Goal: Transaction & Acquisition: Download file/media

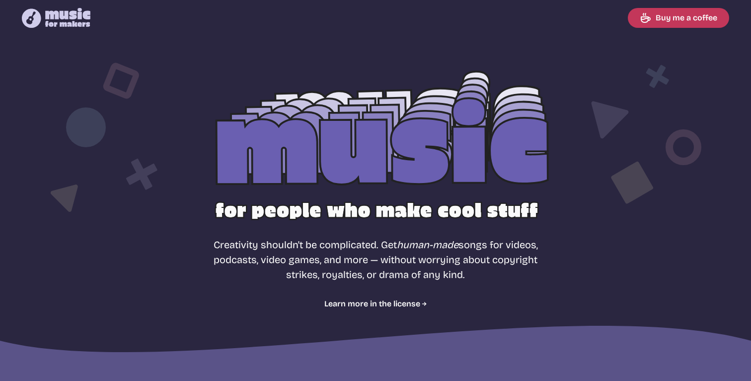
select select "most popular"
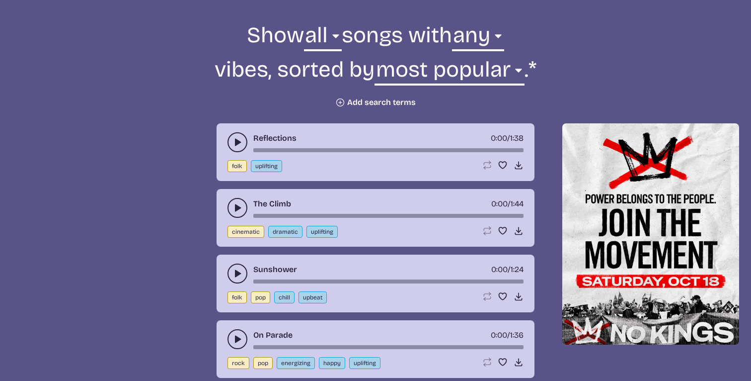
scroll to position [370, 0]
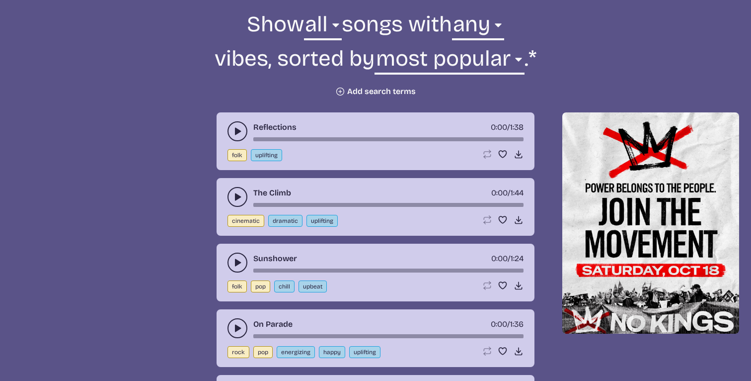
click at [235, 127] on use "play-pause toggle" at bounding box center [238, 131] width 10 height 10
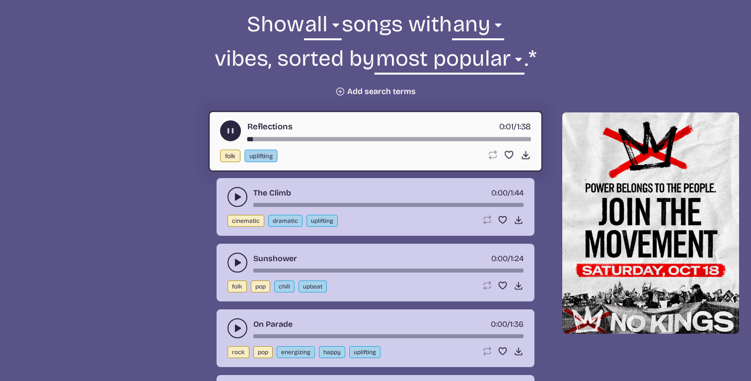
drag, startPoint x: 237, startPoint y: 258, endPoint x: 267, endPoint y: 258, distance: 29.8
click at [237, 258] on icon "play-pause toggle" at bounding box center [238, 262] width 10 height 10
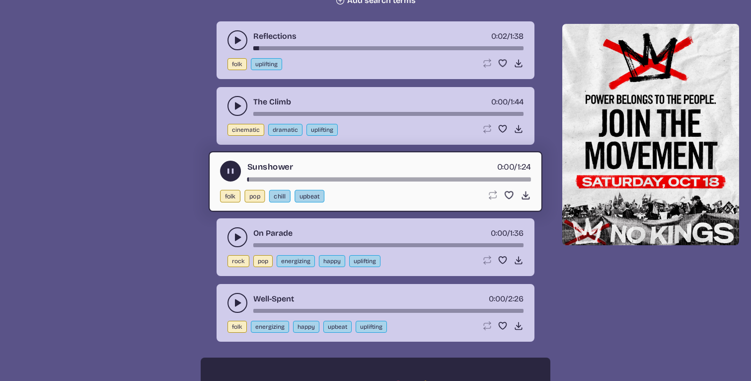
scroll to position [480, 0]
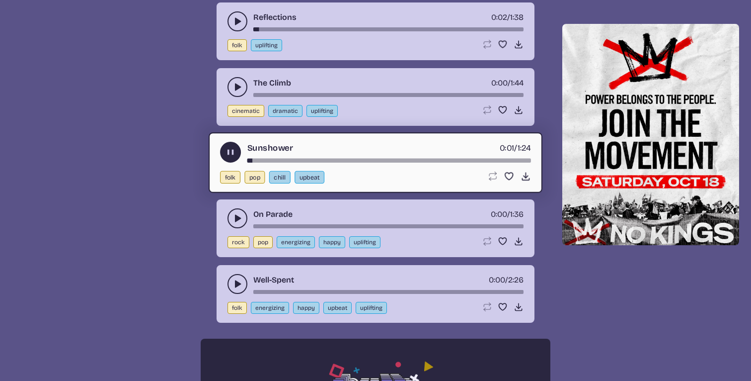
click at [239, 220] on icon "play-pause toggle" at bounding box center [238, 218] width 10 height 10
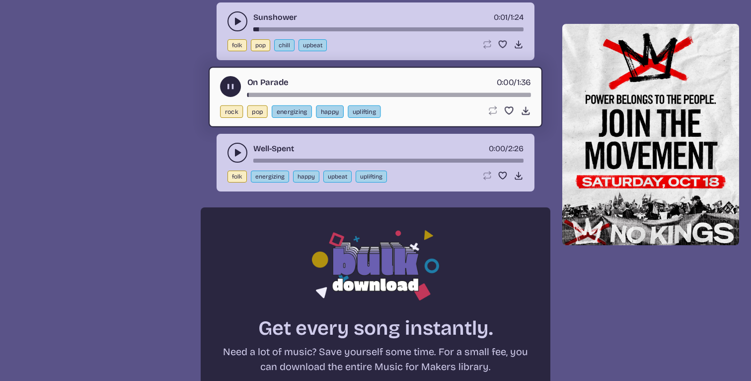
scroll to position [614, 0]
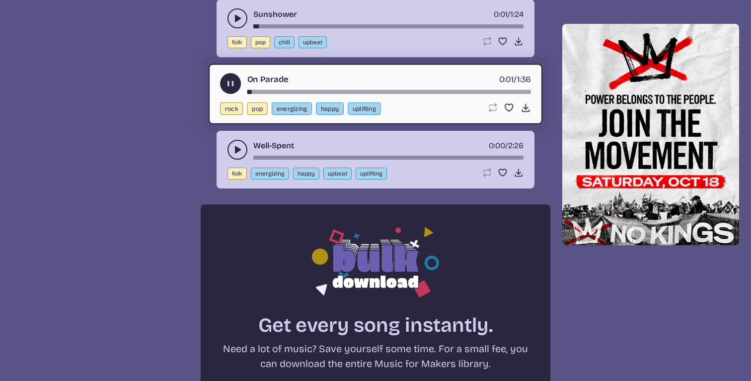
click at [240, 151] on icon "play-pause toggle" at bounding box center [238, 150] width 10 height 10
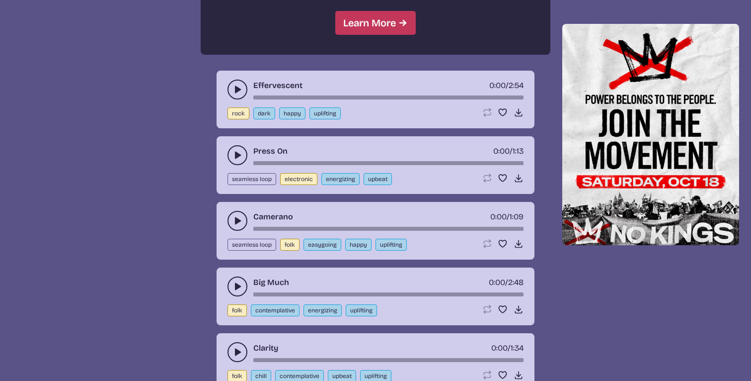
scroll to position [1010, 0]
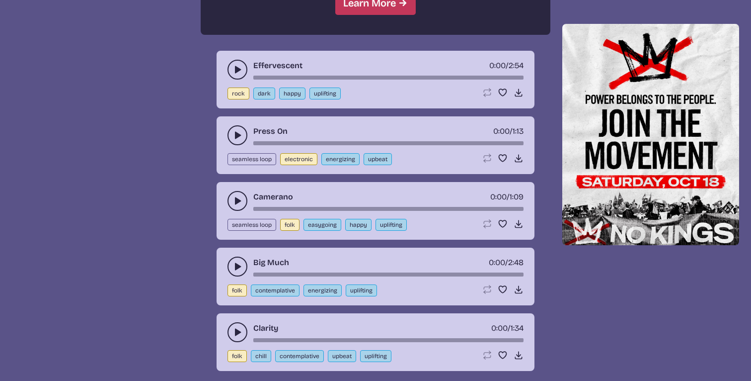
click at [240, 140] on icon "play-pause toggle" at bounding box center [238, 135] width 10 height 10
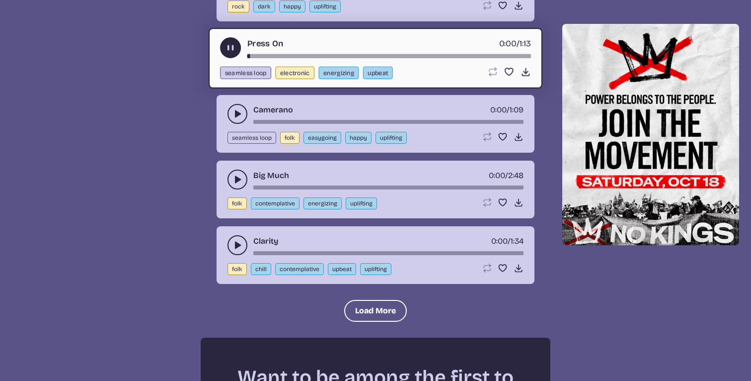
scroll to position [1135, 0]
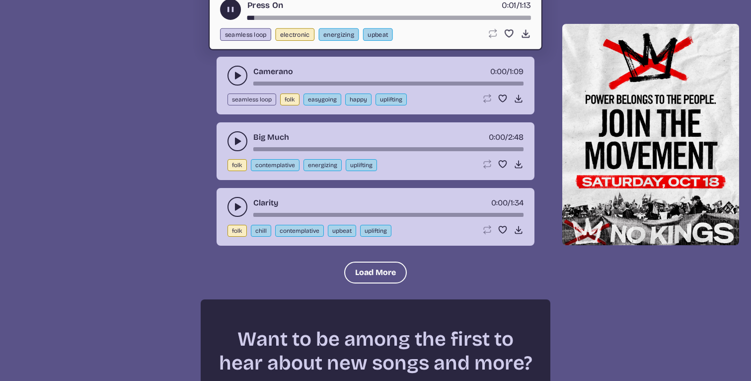
click at [233, 140] on icon "play-pause toggle" at bounding box center [238, 141] width 10 height 10
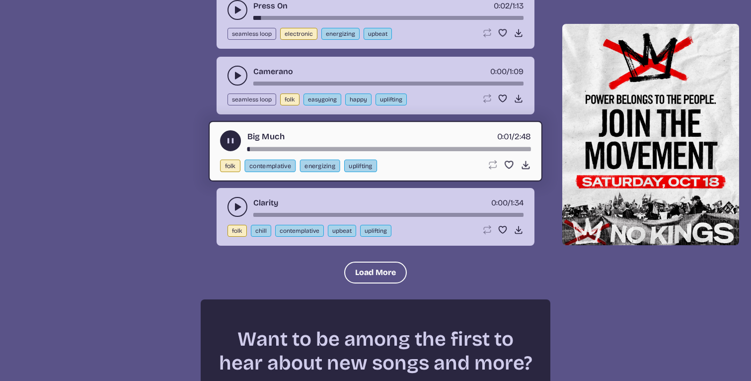
click at [236, 206] on use "play-pause toggle" at bounding box center [238, 207] width 10 height 10
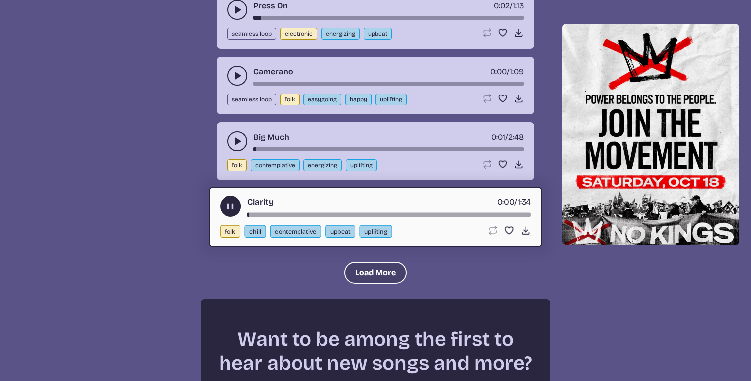
click at [377, 269] on button "Load More" at bounding box center [375, 272] width 63 height 22
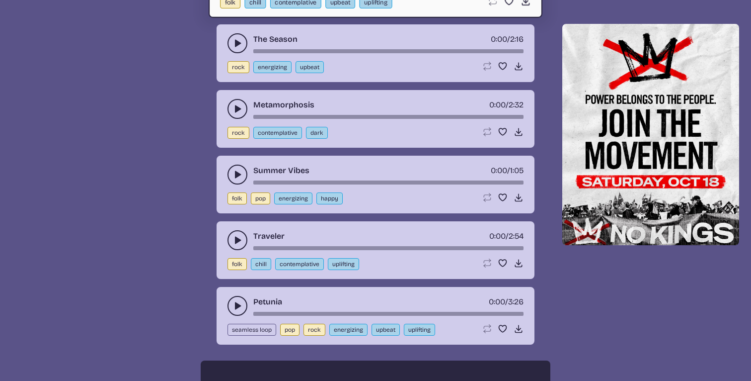
scroll to position [1374, 0]
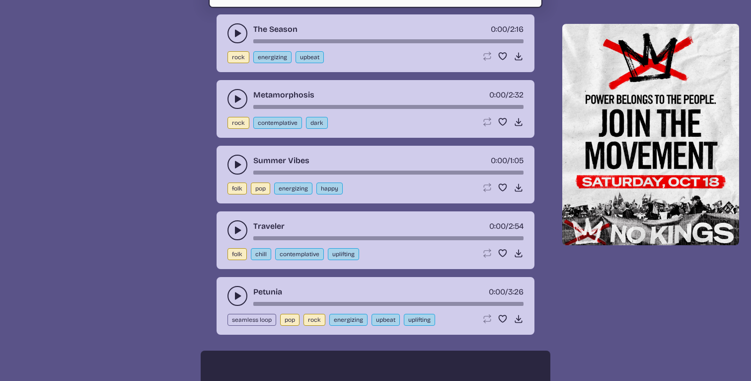
click at [231, 164] on button "play-pause toggle" at bounding box center [238, 165] width 20 height 20
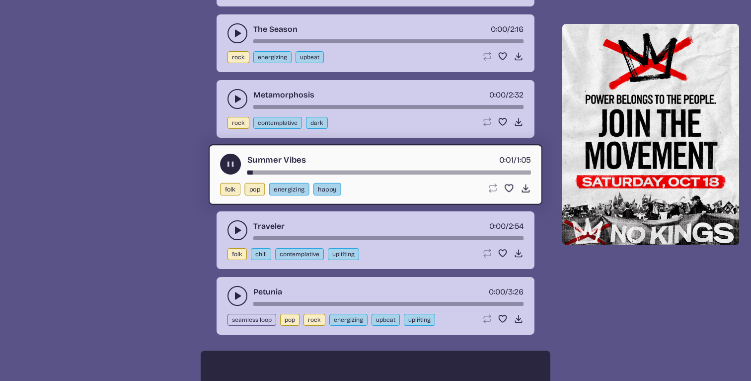
click at [236, 228] on use "play-pause toggle" at bounding box center [238, 230] width 10 height 10
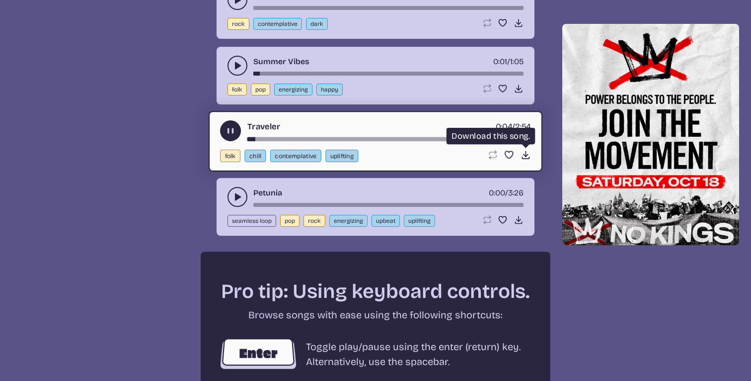
scroll to position [1472, 0]
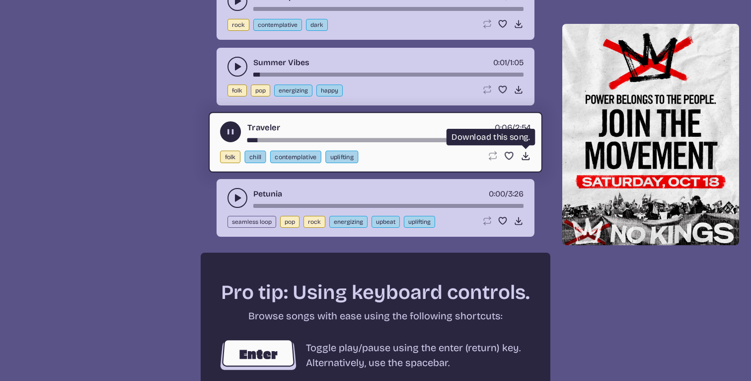
click at [526, 154] on use at bounding box center [526, 156] width 10 height 10
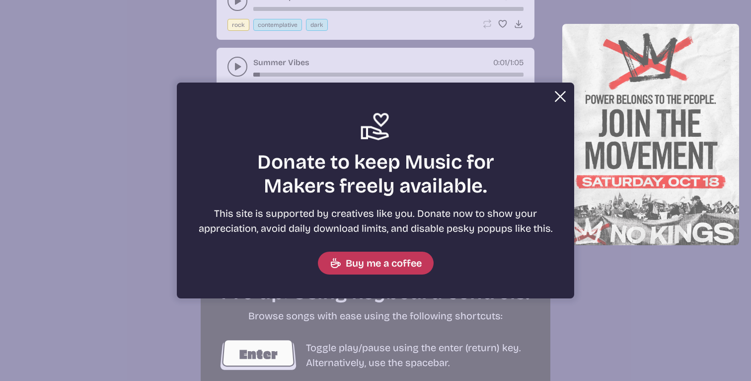
click at [559, 94] on button "Close" at bounding box center [561, 96] width 20 height 20
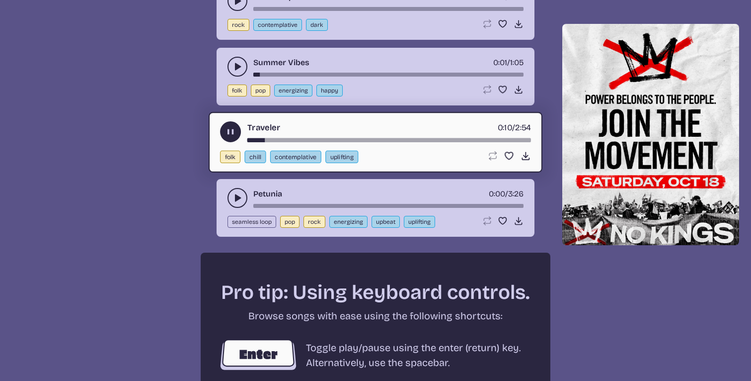
click at [641, 295] on div "Reflections 0:02 / 1:38 folk uplifting Loop song Loop this song. Favorite song …" at bounding box center [376, 33] width 728 height 2076
click at [650, 192] on img at bounding box center [651, 134] width 177 height 221
